Goal: Download file/media

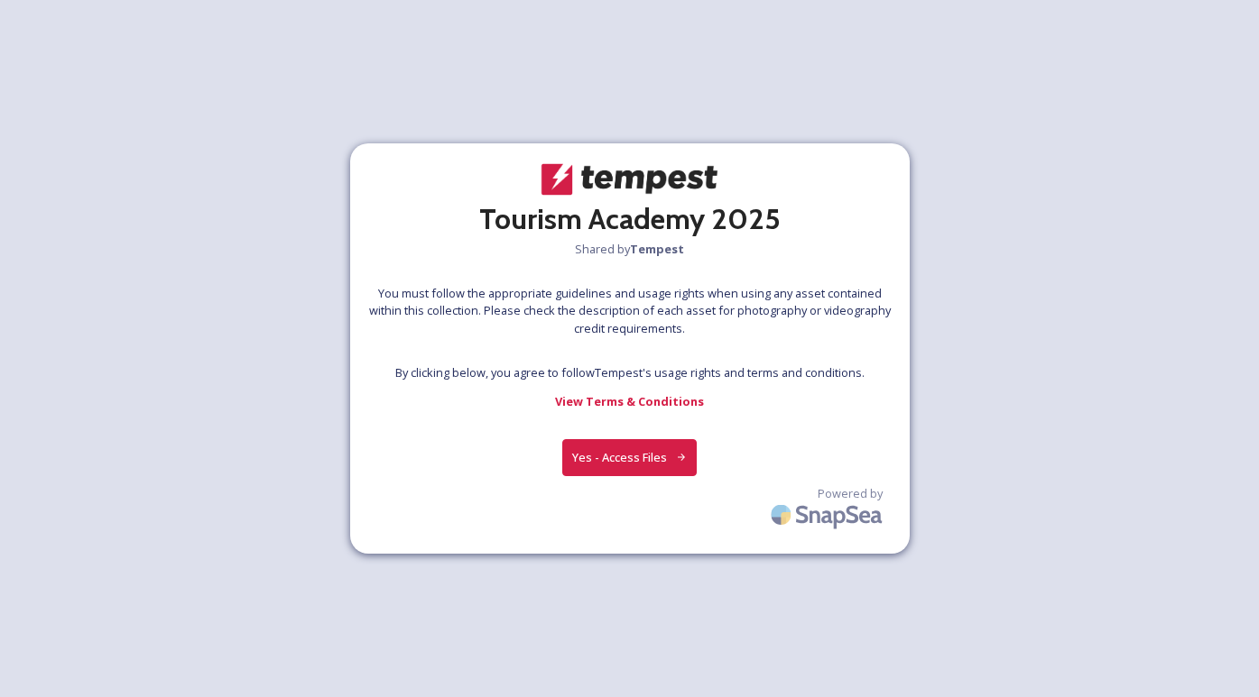
click at [616, 455] on button "Yes - Access Files" at bounding box center [629, 457] width 135 height 37
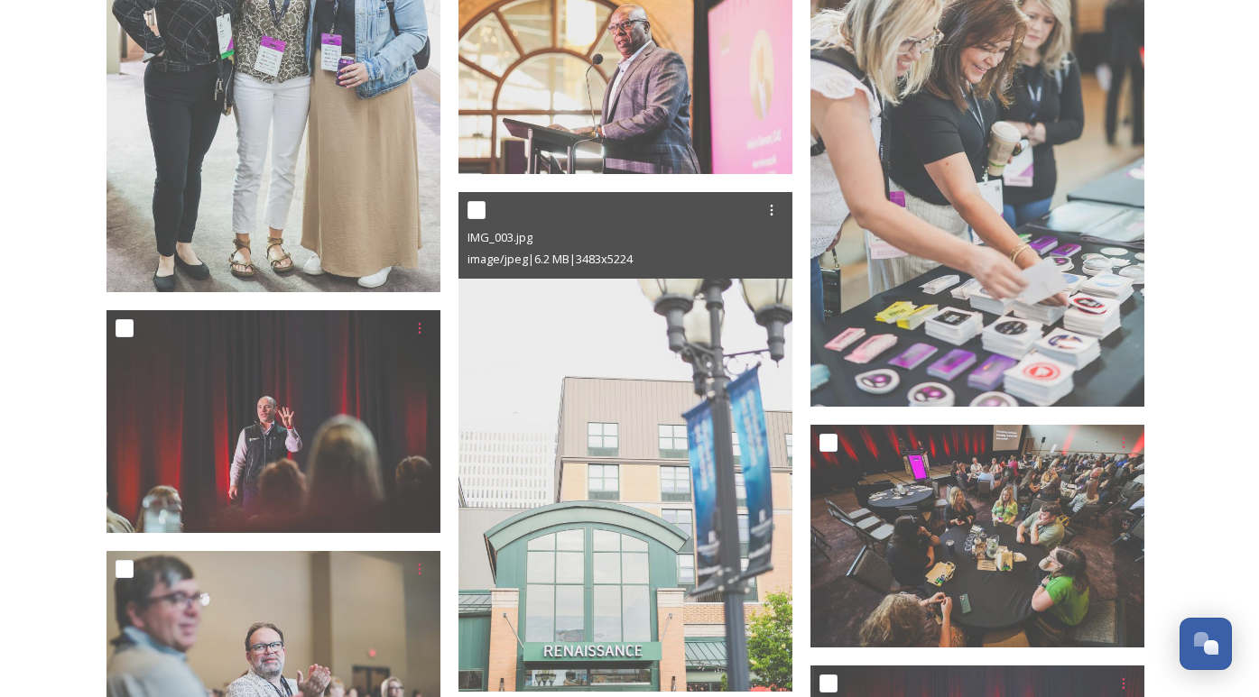
scroll to position [23392, 0]
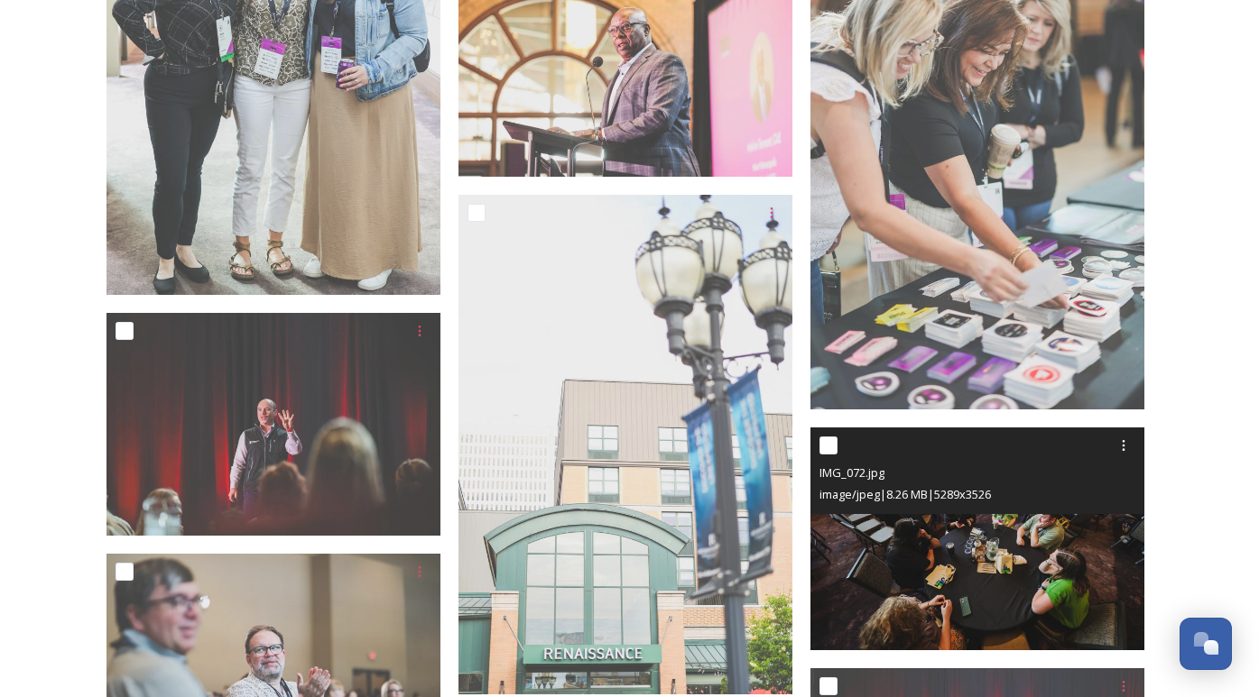
click at [830, 444] on input "checkbox" at bounding box center [828, 446] width 18 height 18
checkbox input "true"
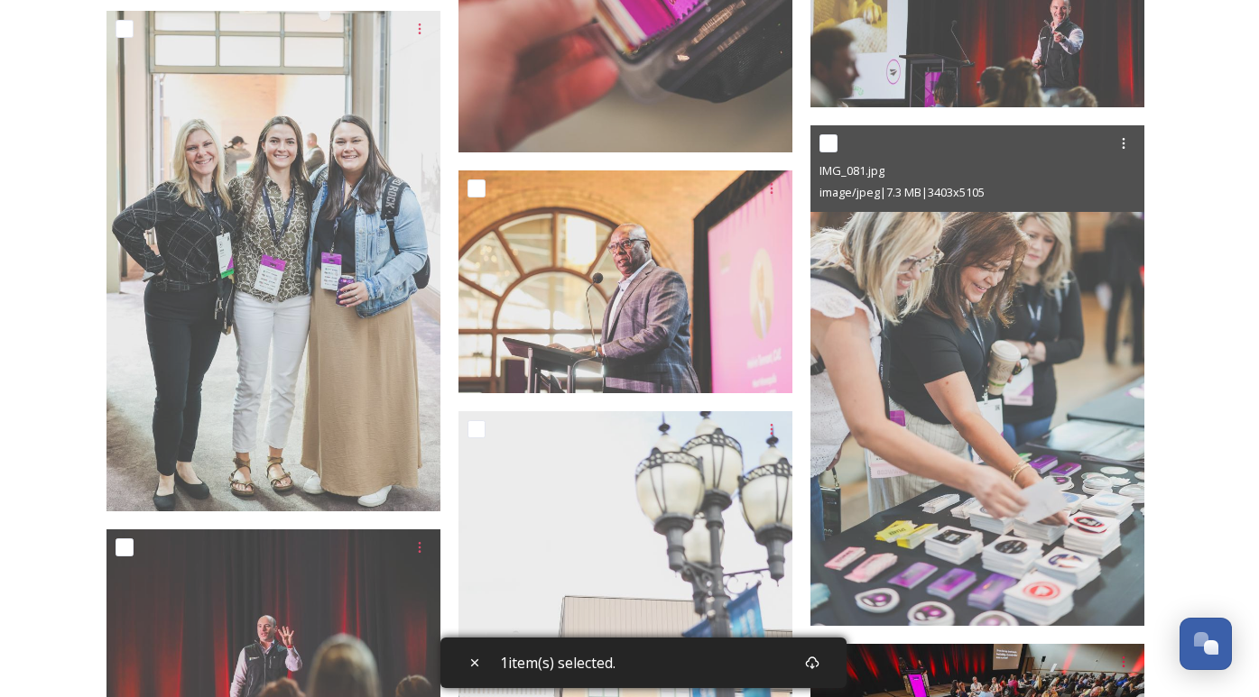
scroll to position [23155, 0]
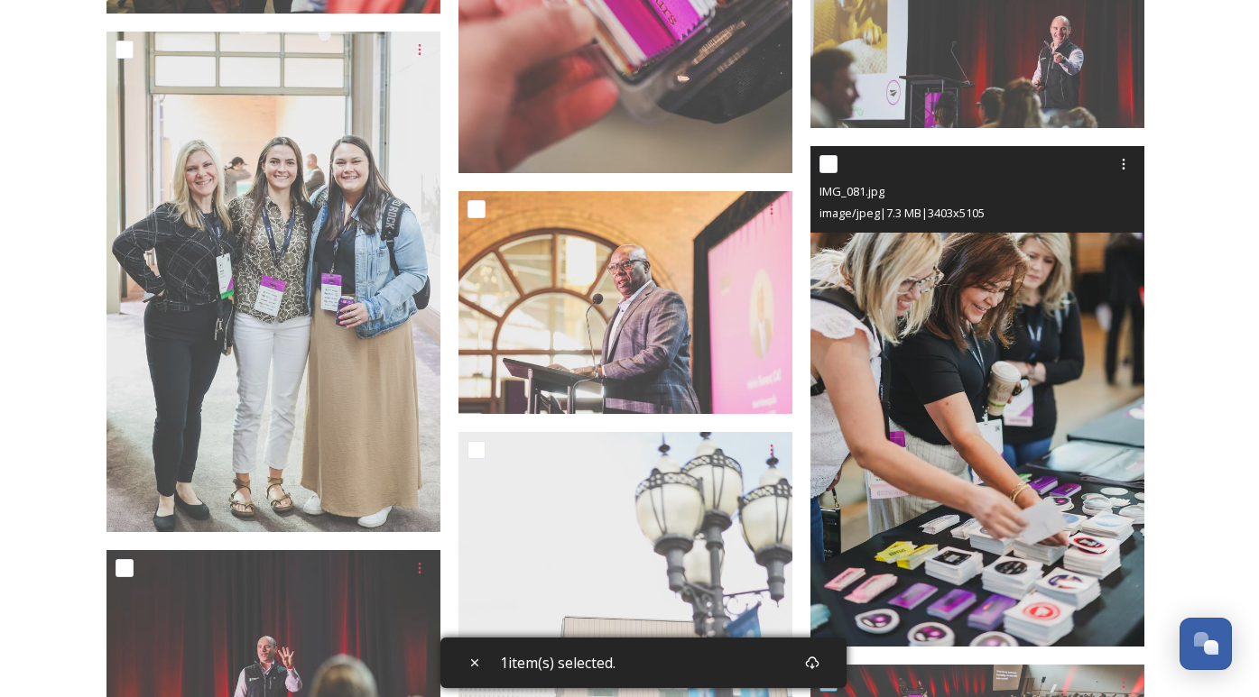
click at [825, 162] on input "checkbox" at bounding box center [828, 164] width 18 height 18
checkbox input "true"
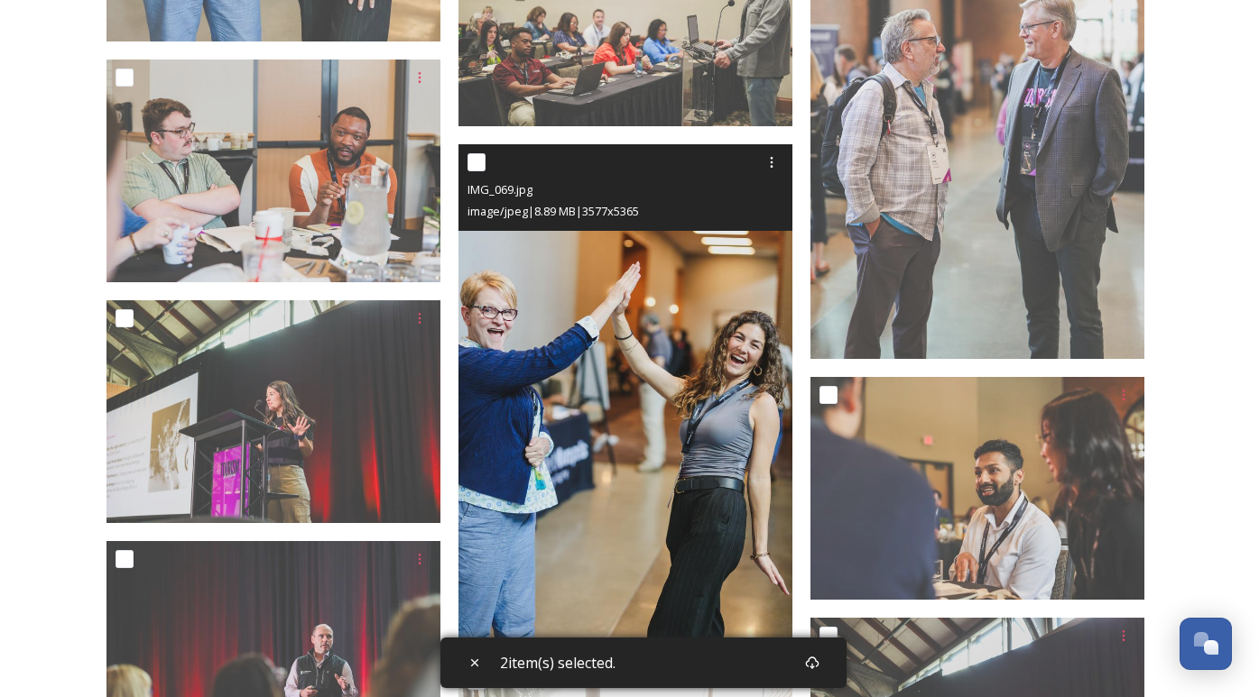
scroll to position [27141, 0]
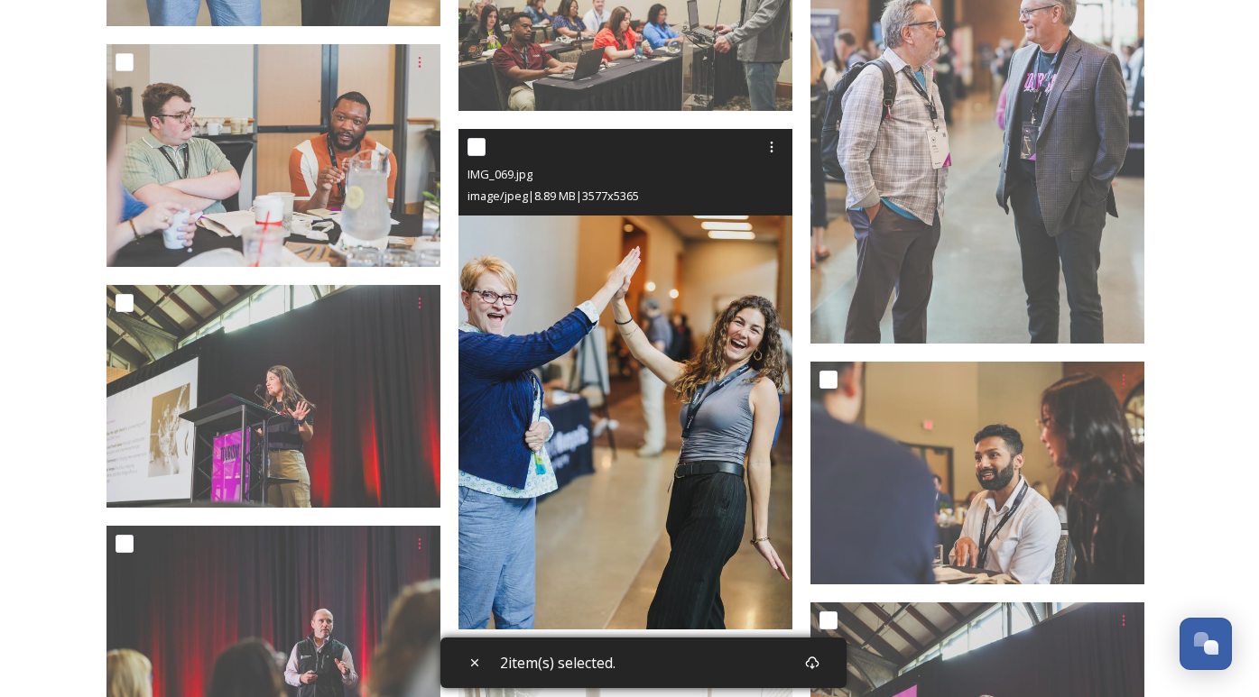
click at [467, 146] on input "checkbox" at bounding box center [476, 147] width 18 height 18
checkbox input "true"
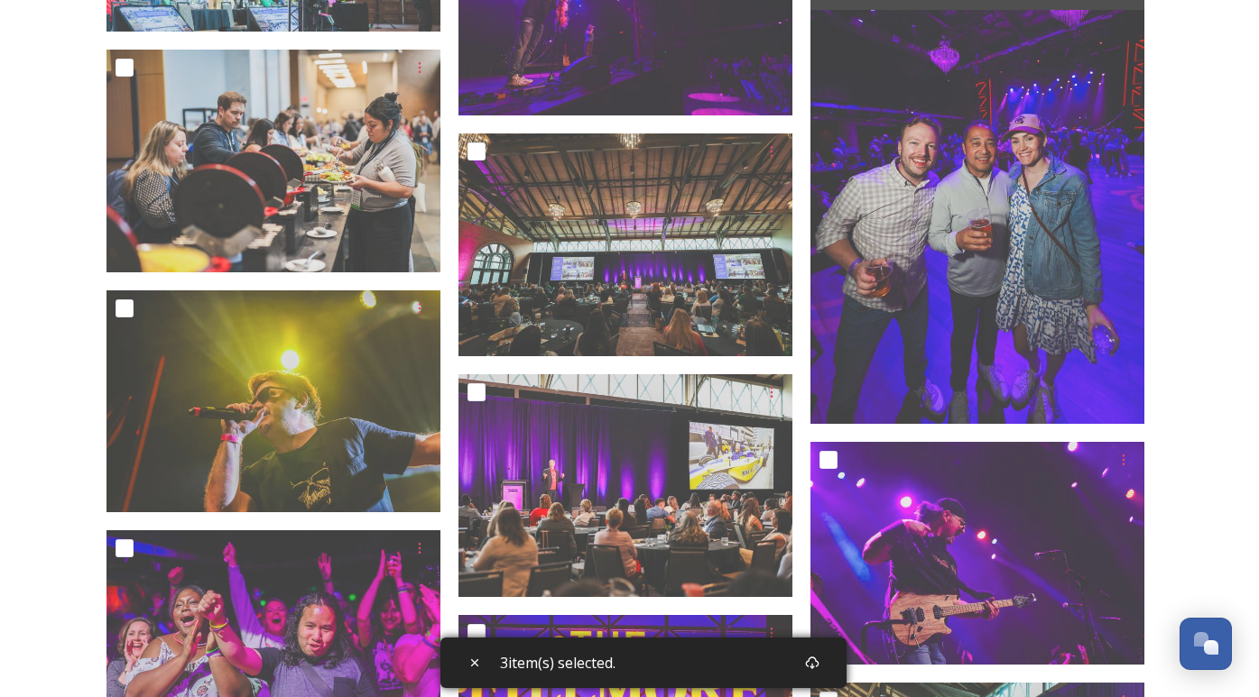
scroll to position [15039, 0]
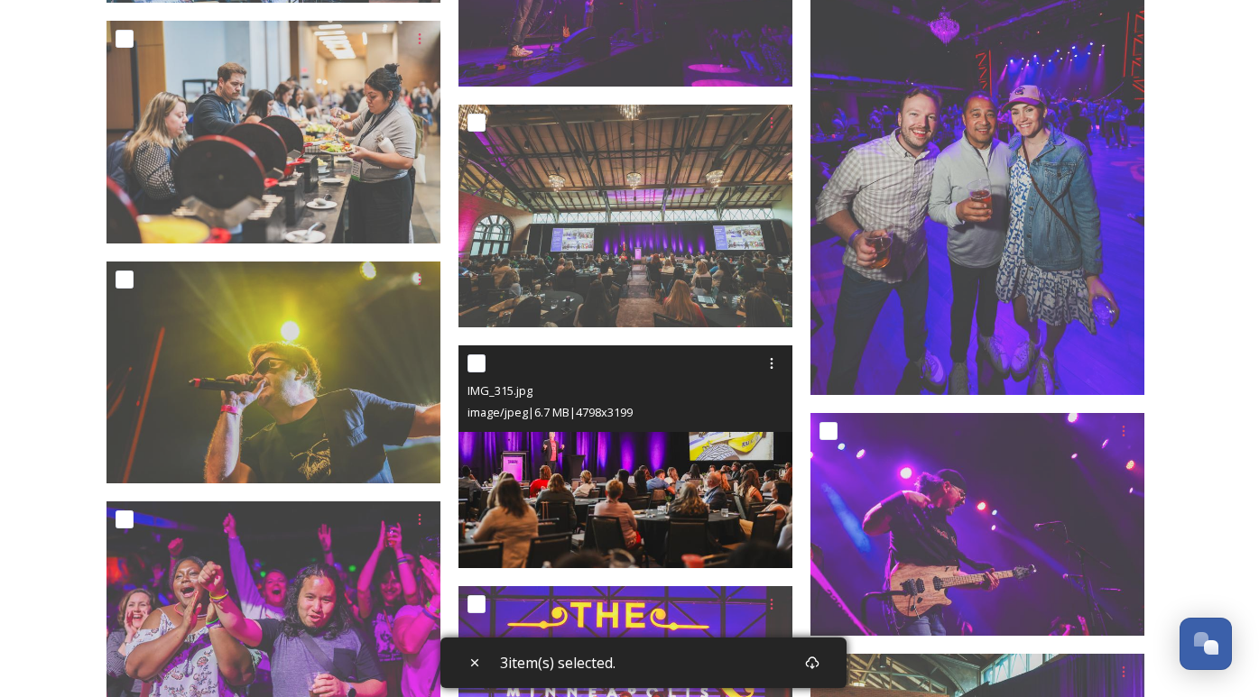
click at [483, 371] on input "checkbox" at bounding box center [476, 364] width 18 height 18
checkbox input "true"
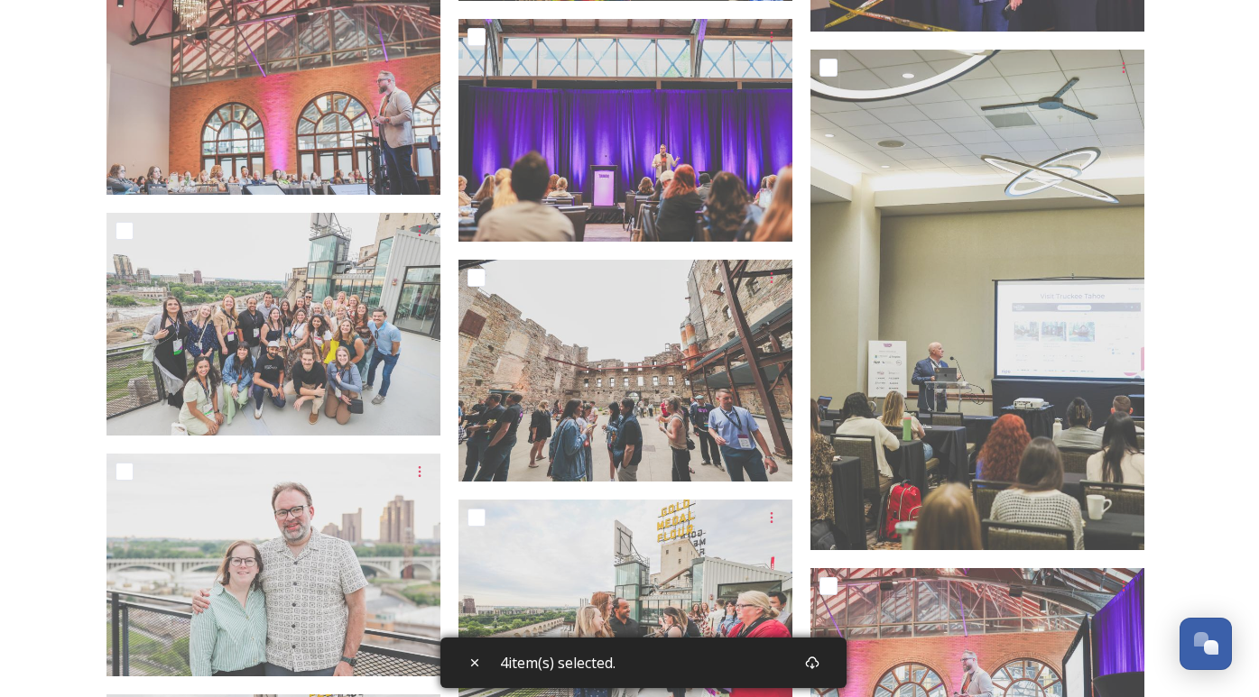
scroll to position [7697, 0]
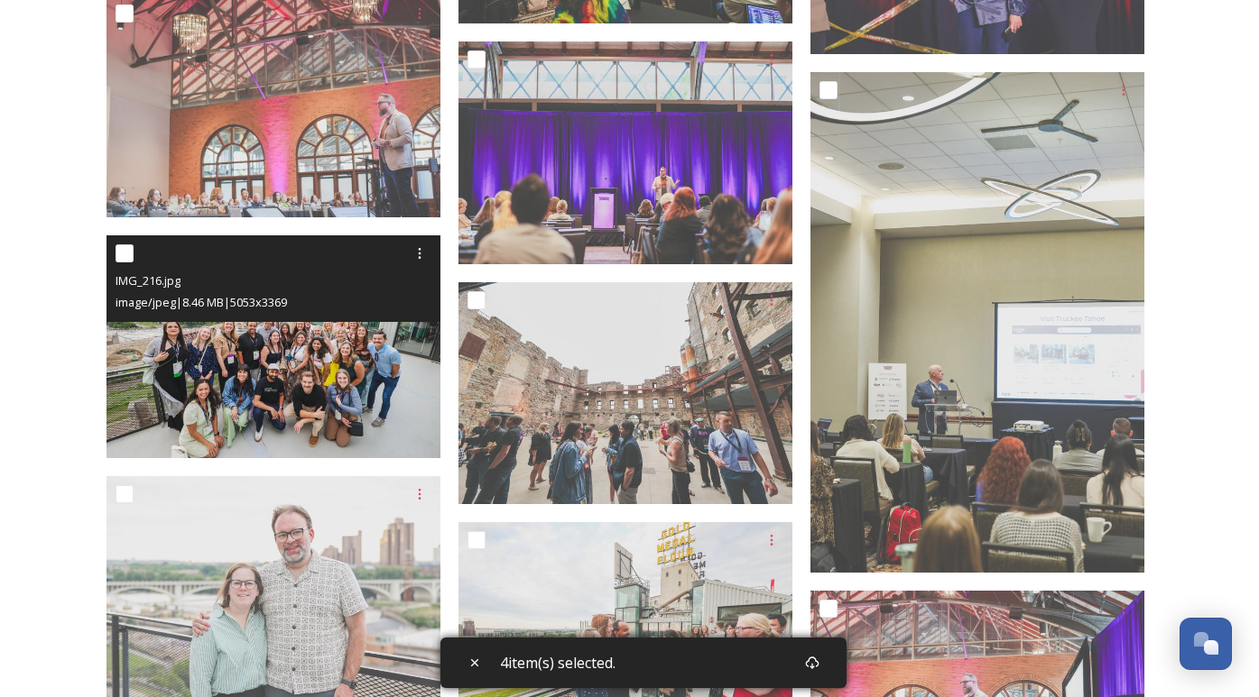
click at [123, 257] on input "checkbox" at bounding box center [124, 253] width 18 height 18
checkbox input "true"
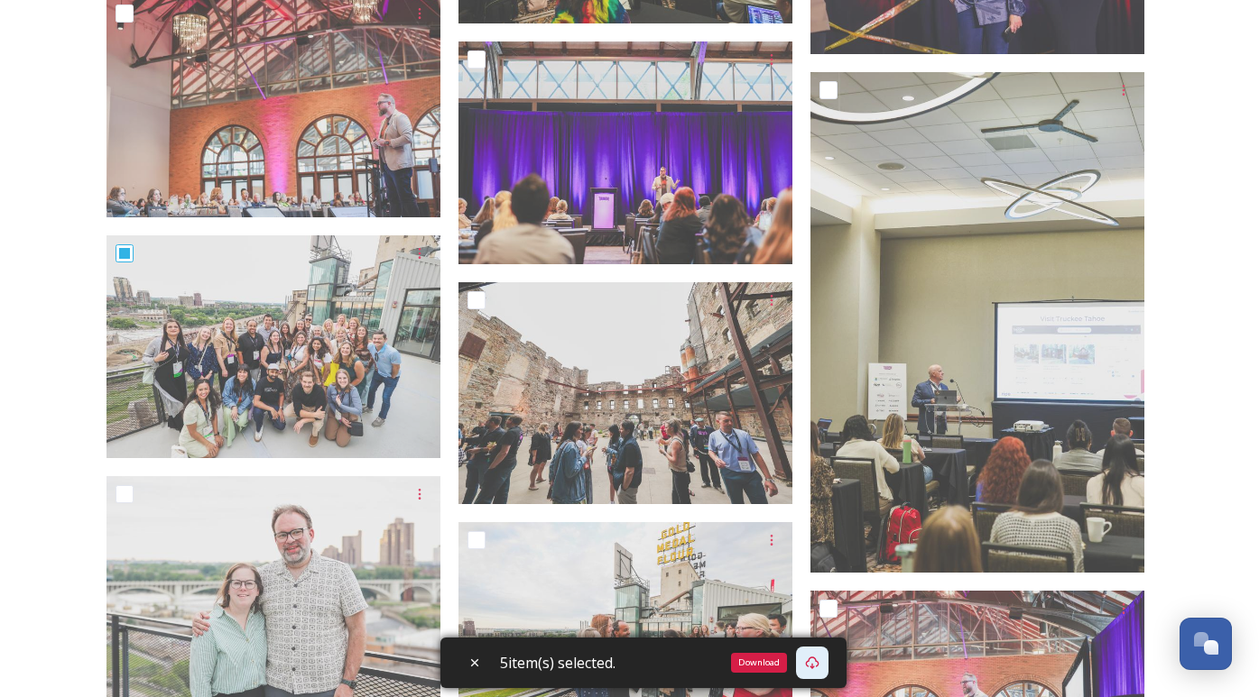
click at [818, 667] on icon at bounding box center [812, 663] width 14 height 13
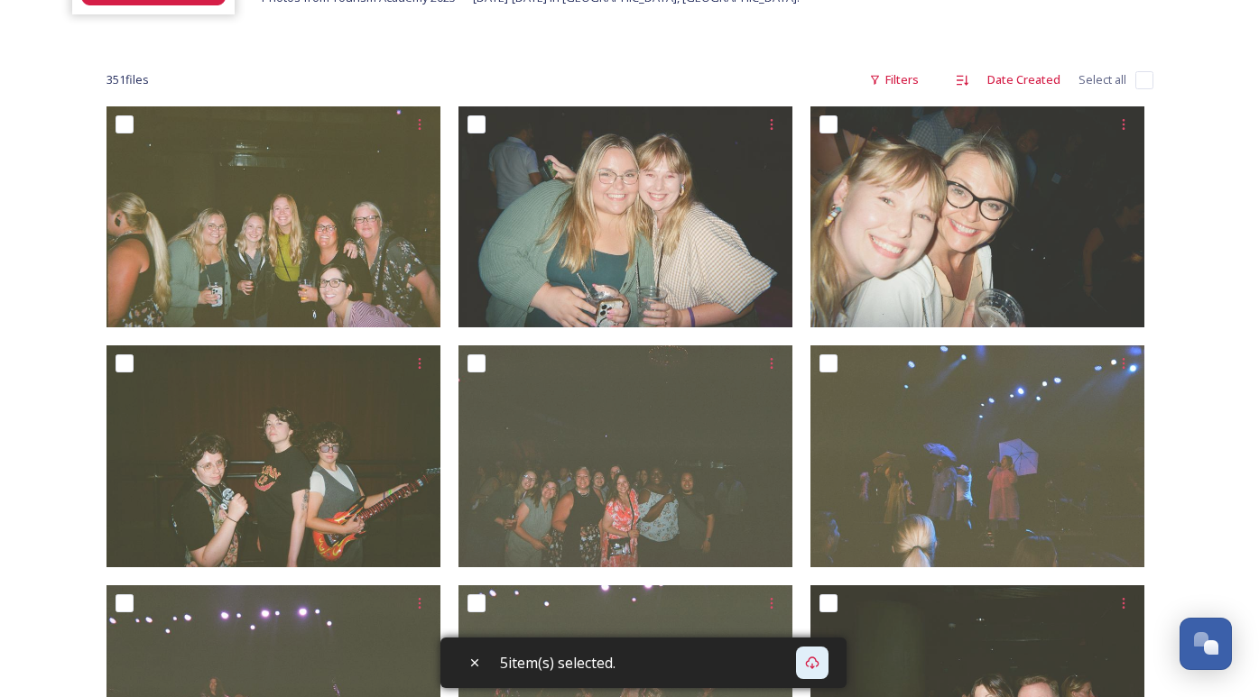
scroll to position [0, 0]
